Goal: Task Accomplishment & Management: Use online tool/utility

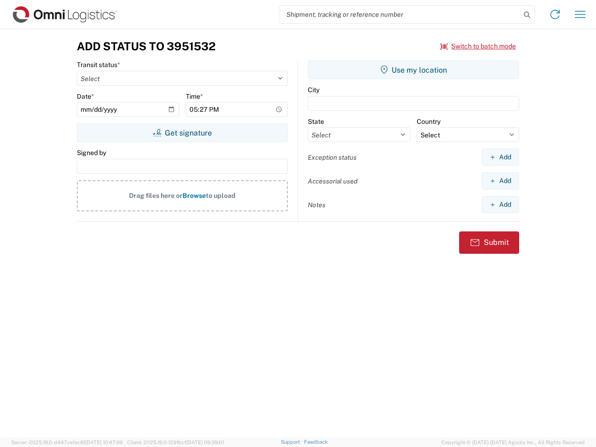
click at [400, 14] on input "search" at bounding box center [399, 15] width 241 height 18
click at [527, 15] on icon at bounding box center [527, 14] width 13 height 13
click at [555, 14] on icon at bounding box center [555, 14] width 15 height 15
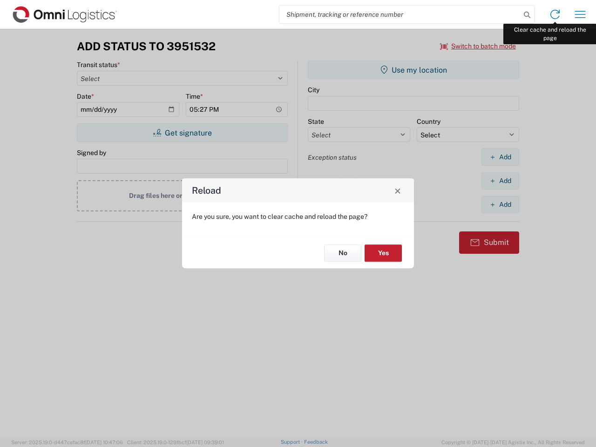
click at [580, 14] on div "Reload Are you sure, you want to clear cache and reload the page? No Yes" at bounding box center [298, 223] width 596 height 447
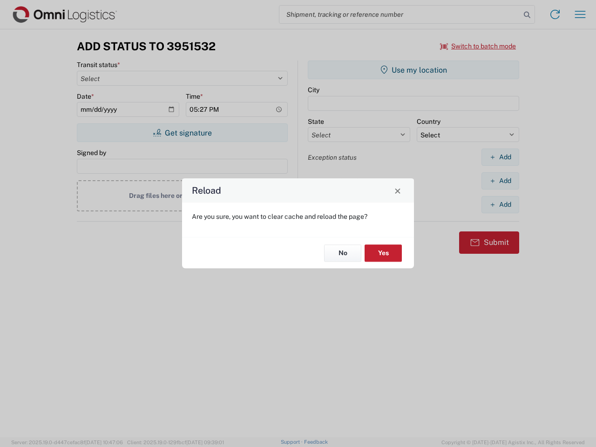
click at [478, 46] on div "Reload Are you sure, you want to clear cache and reload the page? No Yes" at bounding box center [298, 223] width 596 height 447
click at [182, 133] on div "Reload Are you sure, you want to clear cache and reload the page? No Yes" at bounding box center [298, 223] width 596 height 447
click at [414, 70] on div "Reload Are you sure, you want to clear cache and reload the page? No Yes" at bounding box center [298, 223] width 596 height 447
click at [500, 157] on div "Reload Are you sure, you want to clear cache and reload the page? No Yes" at bounding box center [298, 223] width 596 height 447
click at [500, 181] on div "Reload Are you sure, you want to clear cache and reload the page? No Yes" at bounding box center [298, 223] width 596 height 447
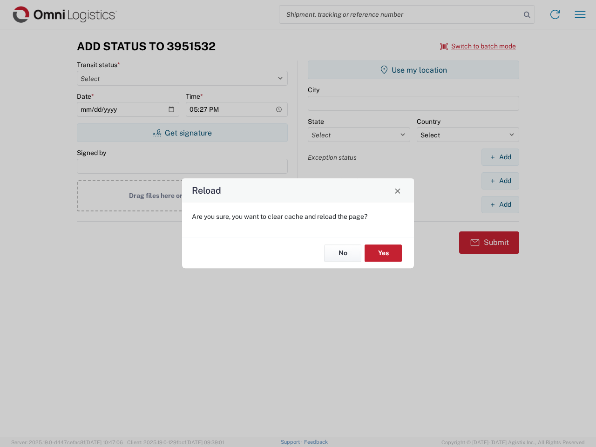
click at [500, 204] on div "Reload Are you sure, you want to clear cache and reload the page? No Yes" at bounding box center [298, 223] width 596 height 447
